Goal: Task Accomplishment & Management: Use online tool/utility

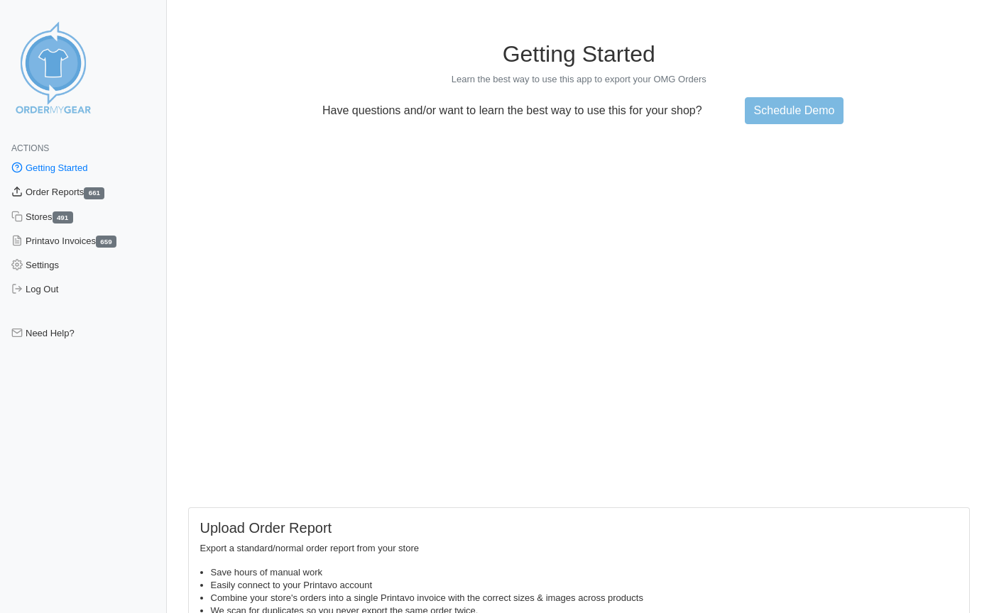
click at [62, 190] on link "Order Reports 661" at bounding box center [83, 192] width 167 height 24
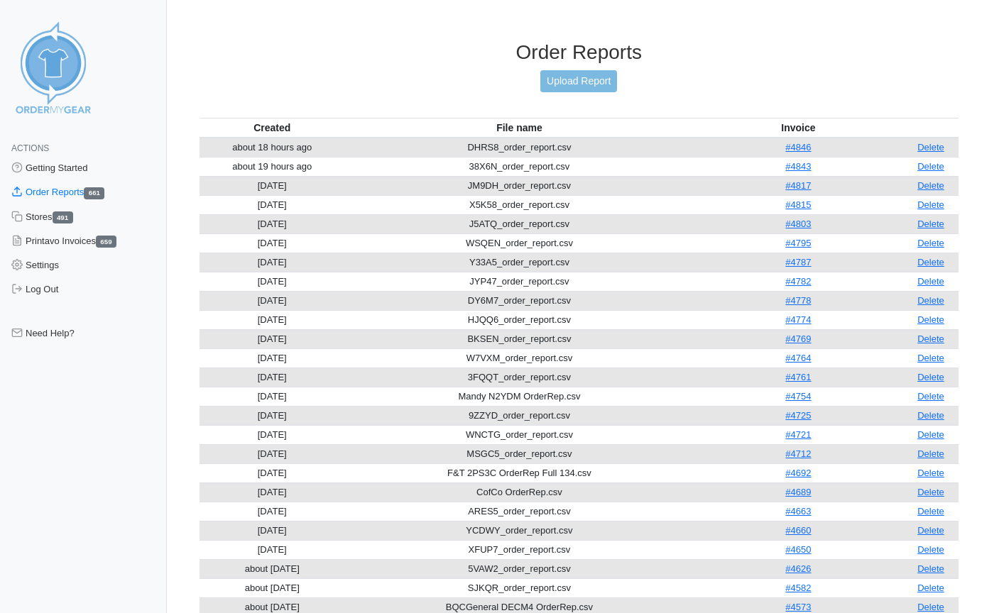
click at [591, 81] on link "Upload Report" at bounding box center [578, 81] width 77 height 22
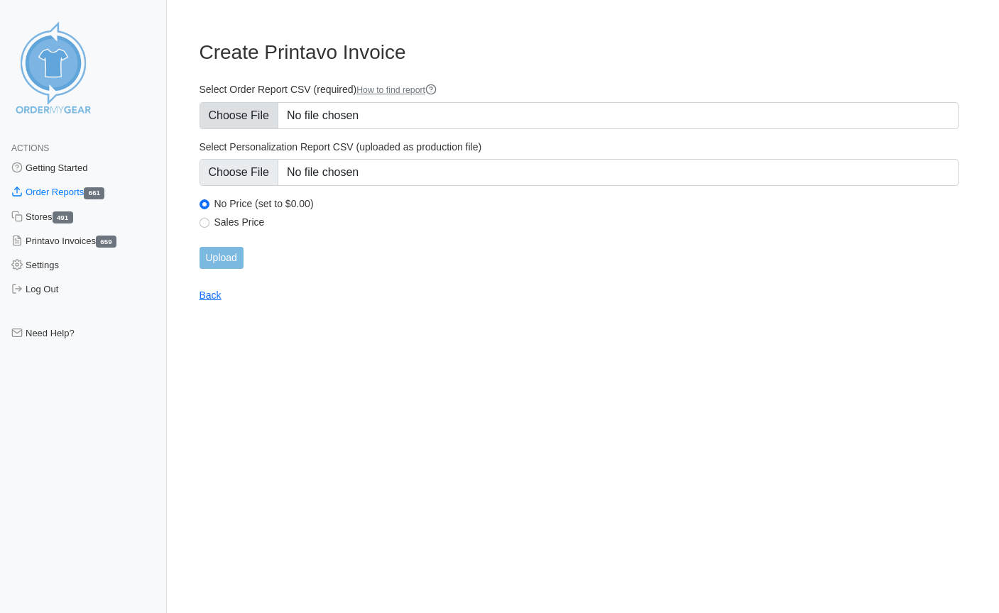
click at [226, 110] on input "Select Order Report CSV (required) How to find report" at bounding box center [578, 115] width 759 height 27
type input "C:\fakepath\XHHC8_order_report.csv"
click at [238, 260] on input "Upload" at bounding box center [221, 258] width 44 height 22
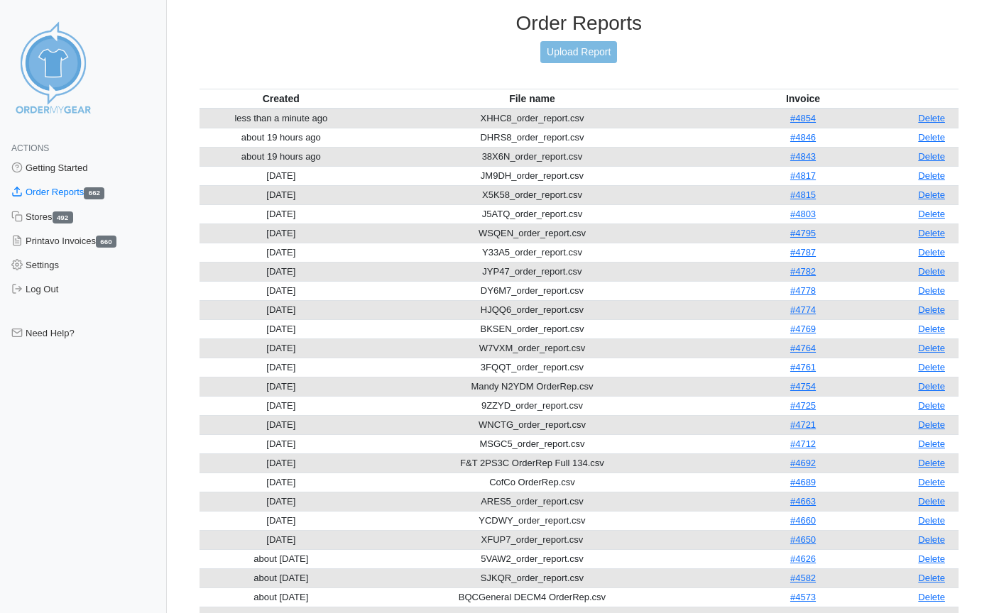
scroll to position [31, 0]
